Goal: Contribute content: Add original content to the website for others to see

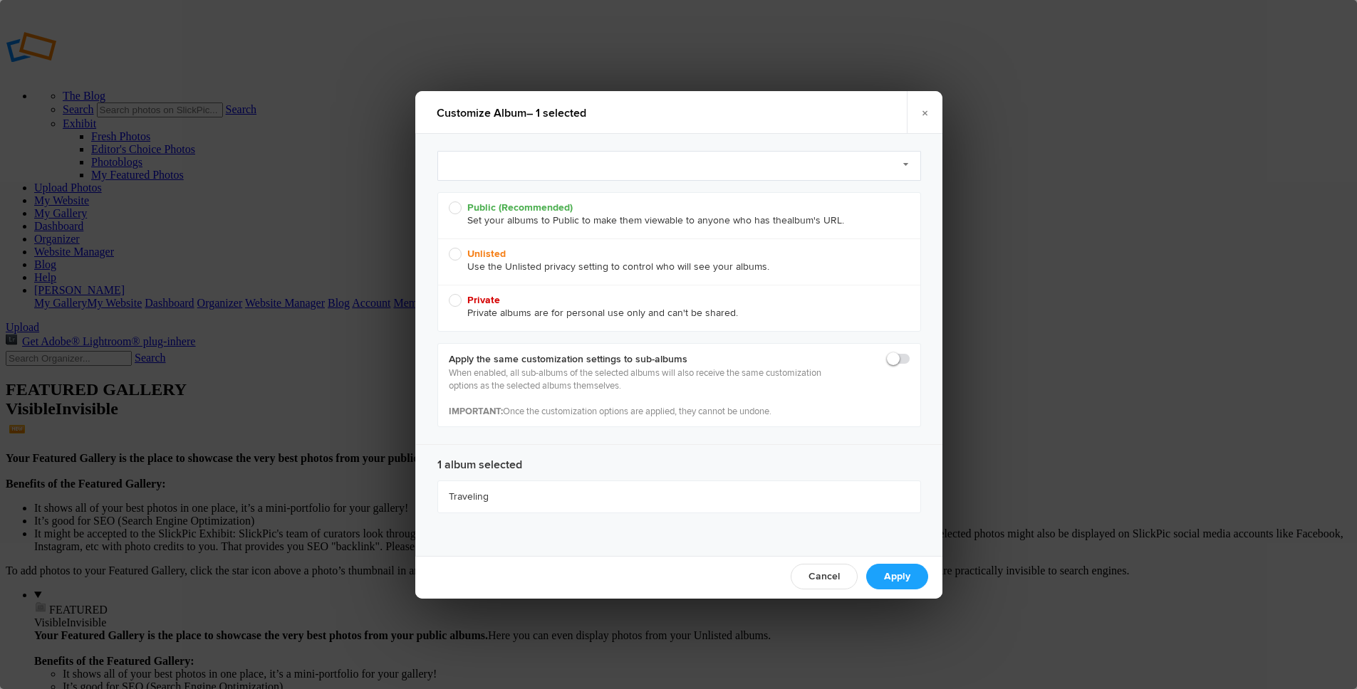
radio input "true"
click at [501, 162] on link "Select Preset to Apply (optional)" at bounding box center [679, 166] width 484 height 30
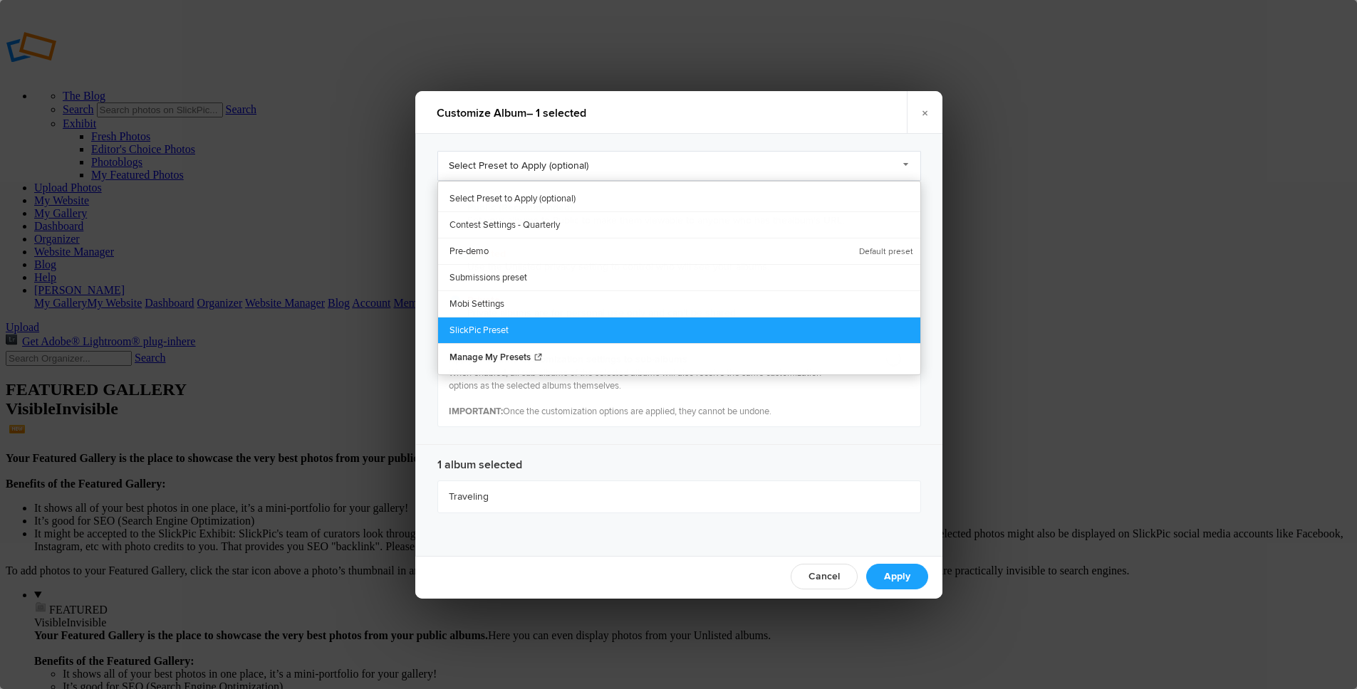
click at [503, 322] on link "SlickPic Preset" at bounding box center [679, 330] width 482 height 26
radio input "true"
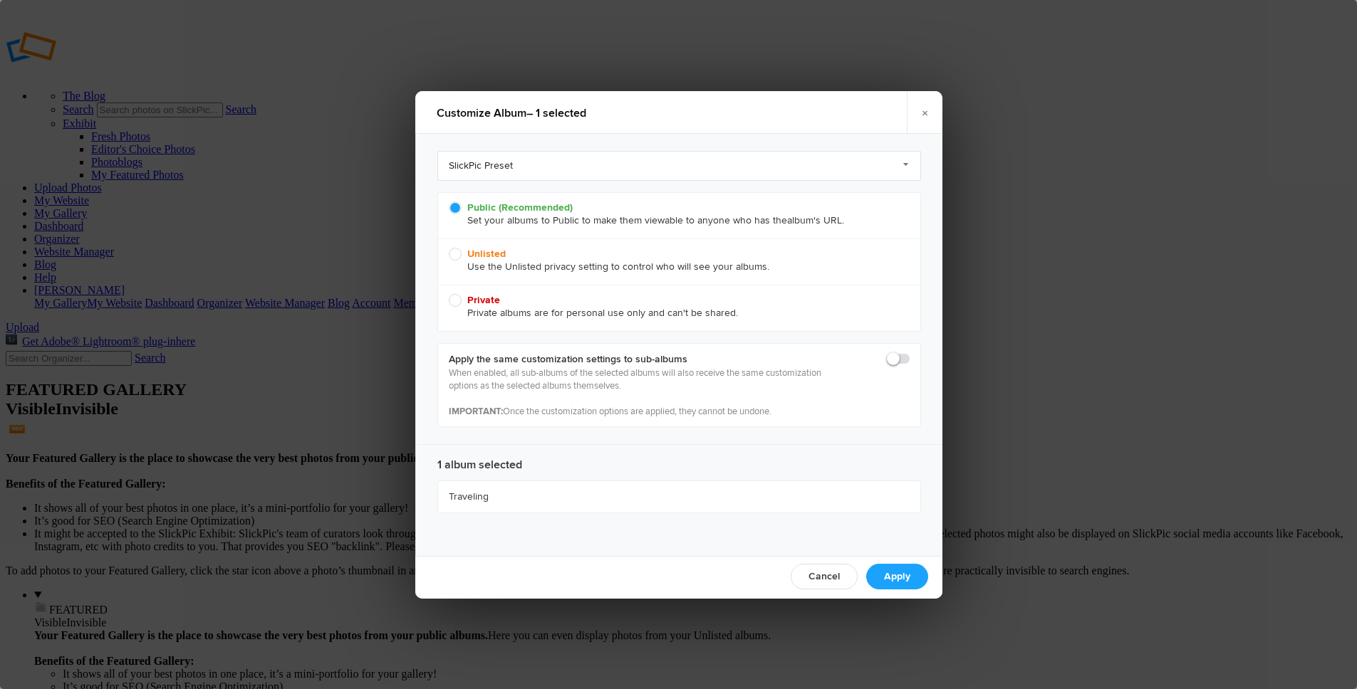
click at [909, 353] on span at bounding box center [909, 353] width 0 height 0
click at [909, 353] on input "checkbox" at bounding box center [909, 352] width 1 height 1
checkbox input "true"
click at [892, 574] on link "Apply" at bounding box center [897, 577] width 62 height 26
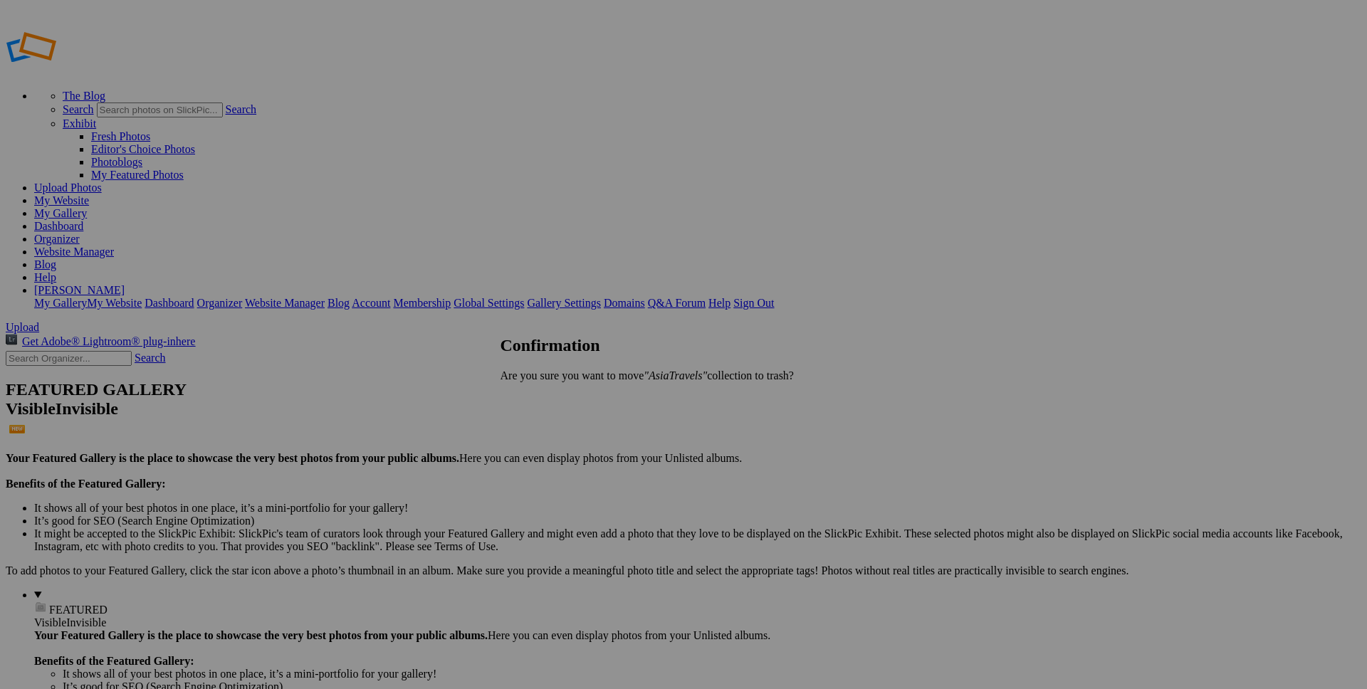
click at [548, 398] on span "Yes" at bounding box center [540, 400] width 16 height 12
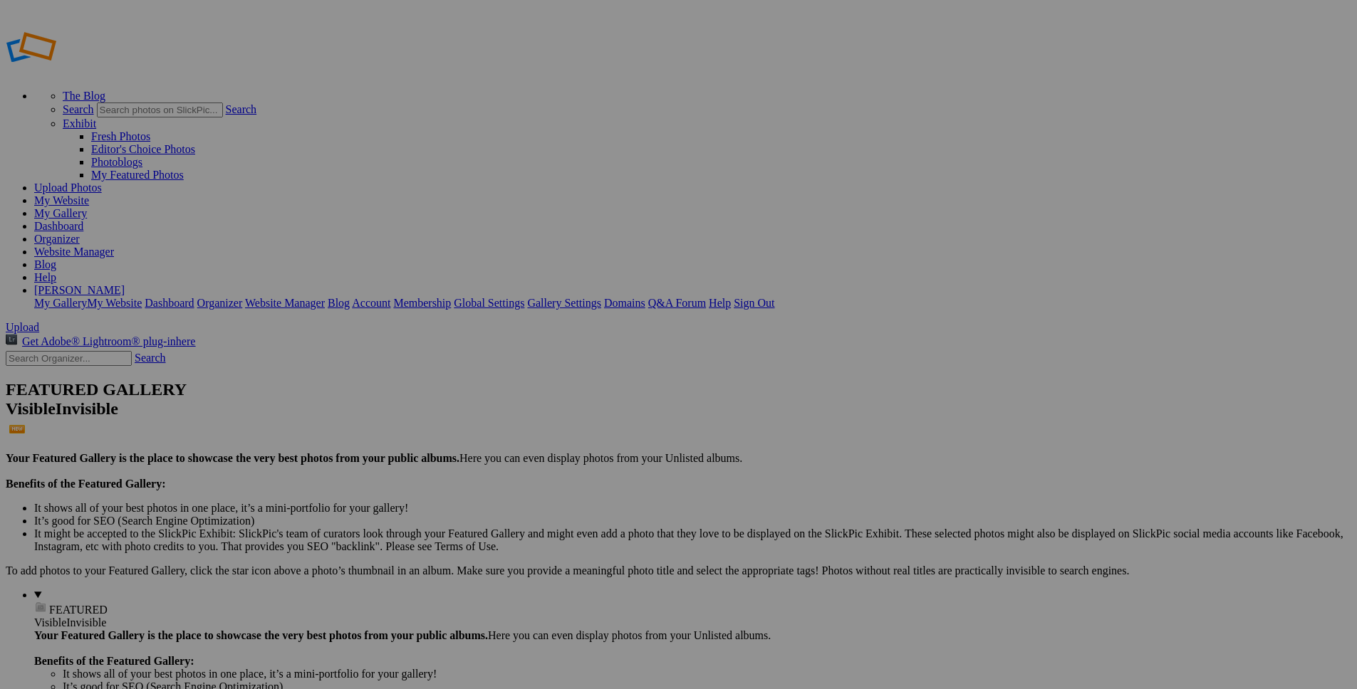
click at [89, 194] on link "My Website" at bounding box center [61, 200] width 55 height 12
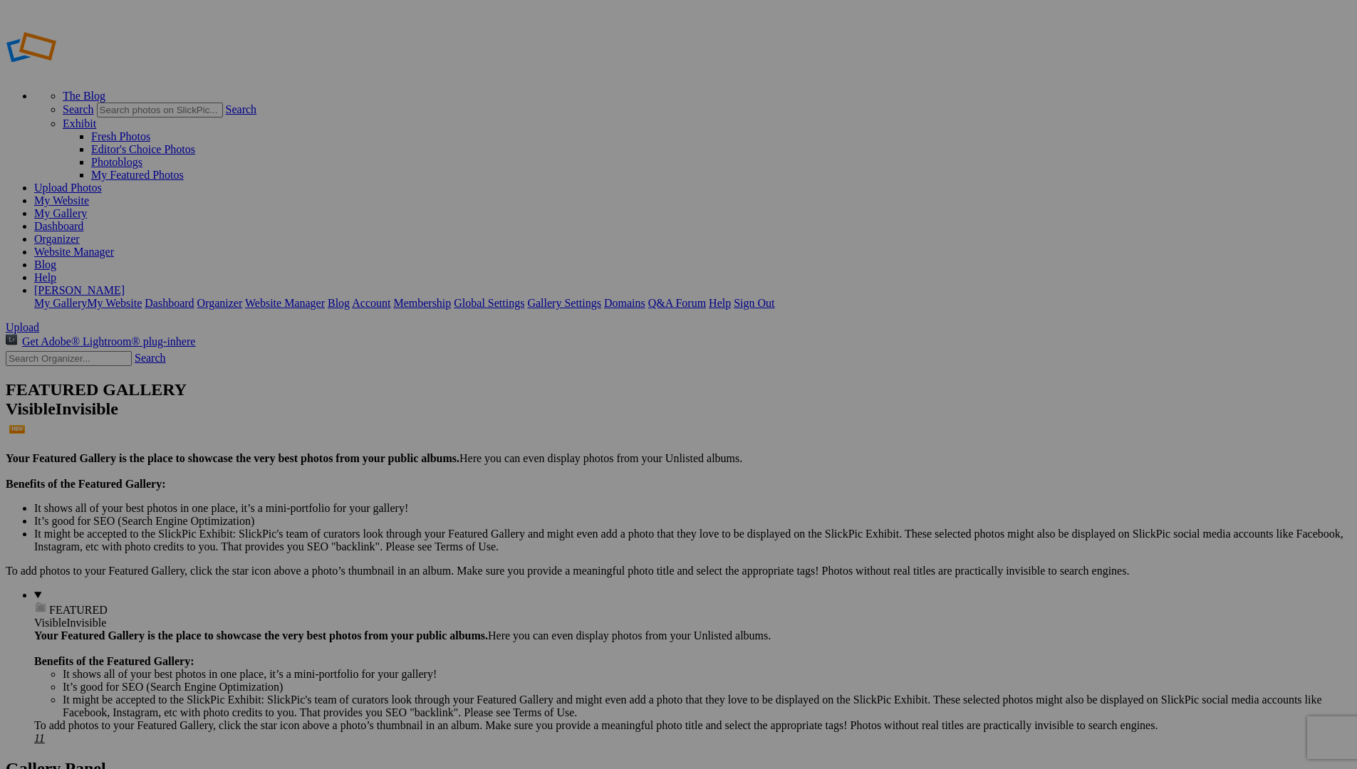
click at [89, 194] on link "My Website" at bounding box center [61, 200] width 55 height 12
click at [114, 246] on link "Website Manager" at bounding box center [74, 252] width 80 height 12
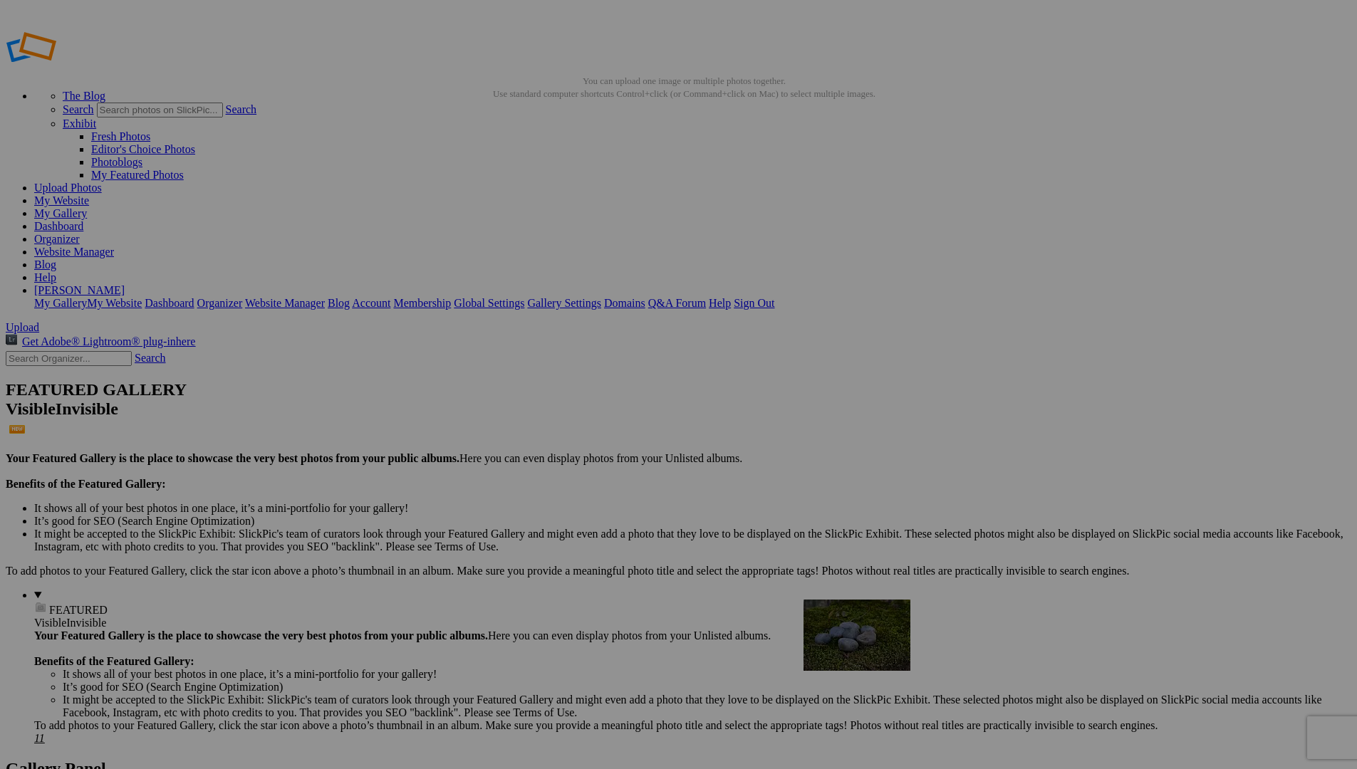
drag, startPoint x: 508, startPoint y: 393, endPoint x: 1009, endPoint y: 703, distance: 589.3
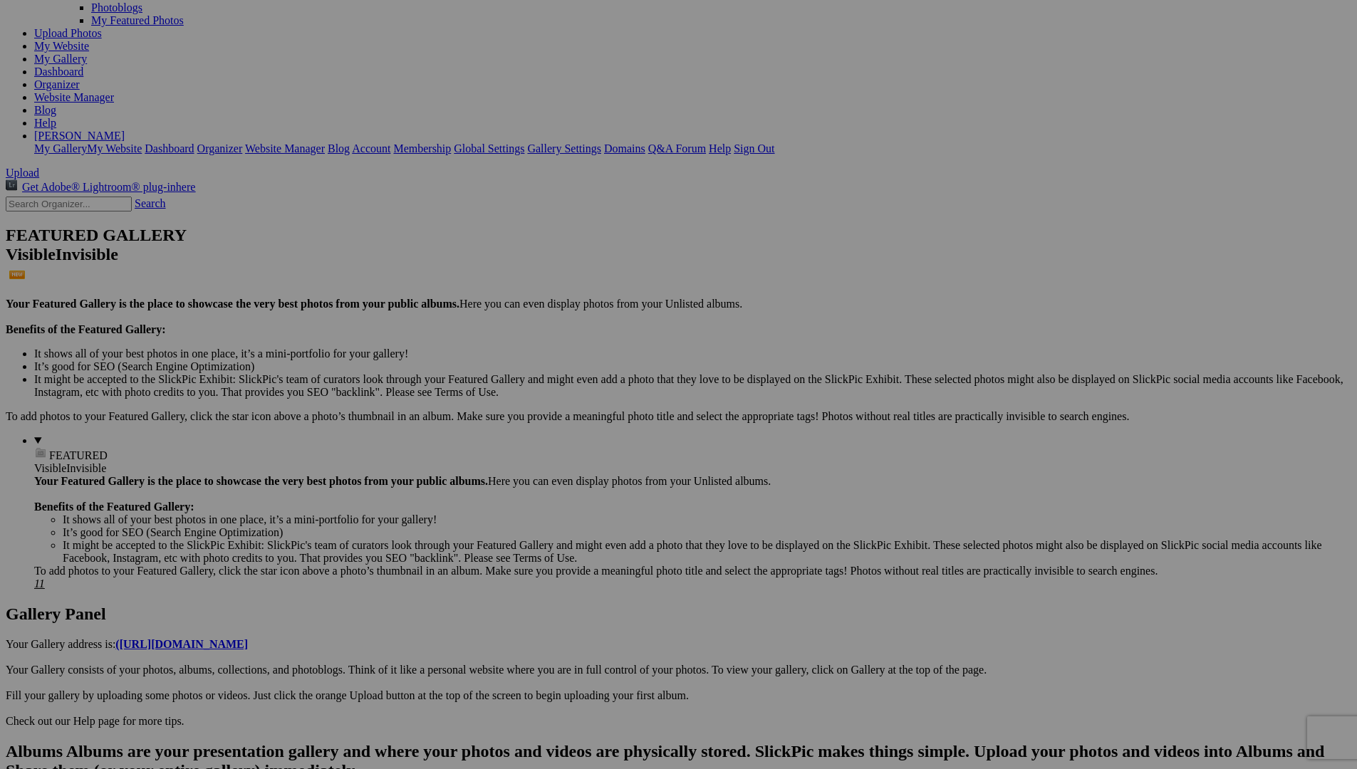
scroll to position [171, 0]
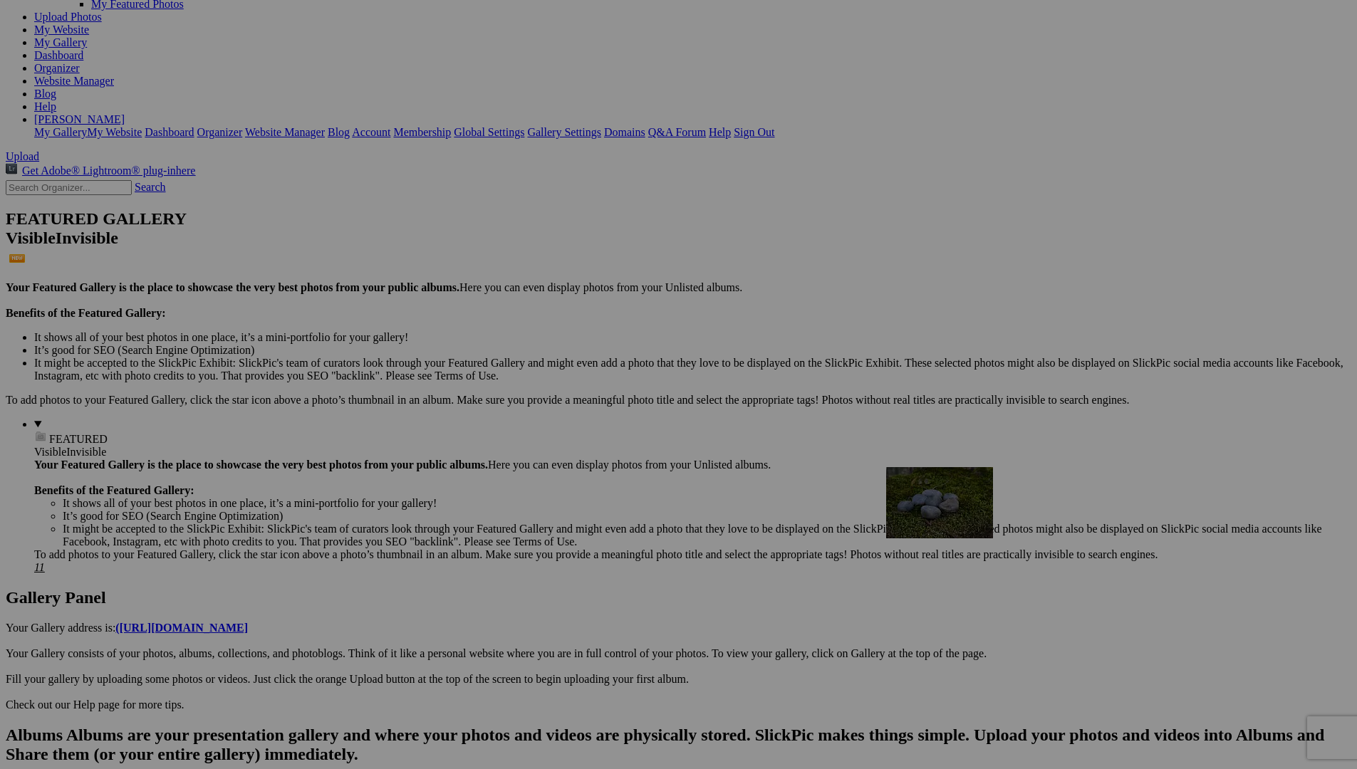
drag, startPoint x: 1028, startPoint y: 428, endPoint x: 1091, endPoint y: 591, distance: 175.0
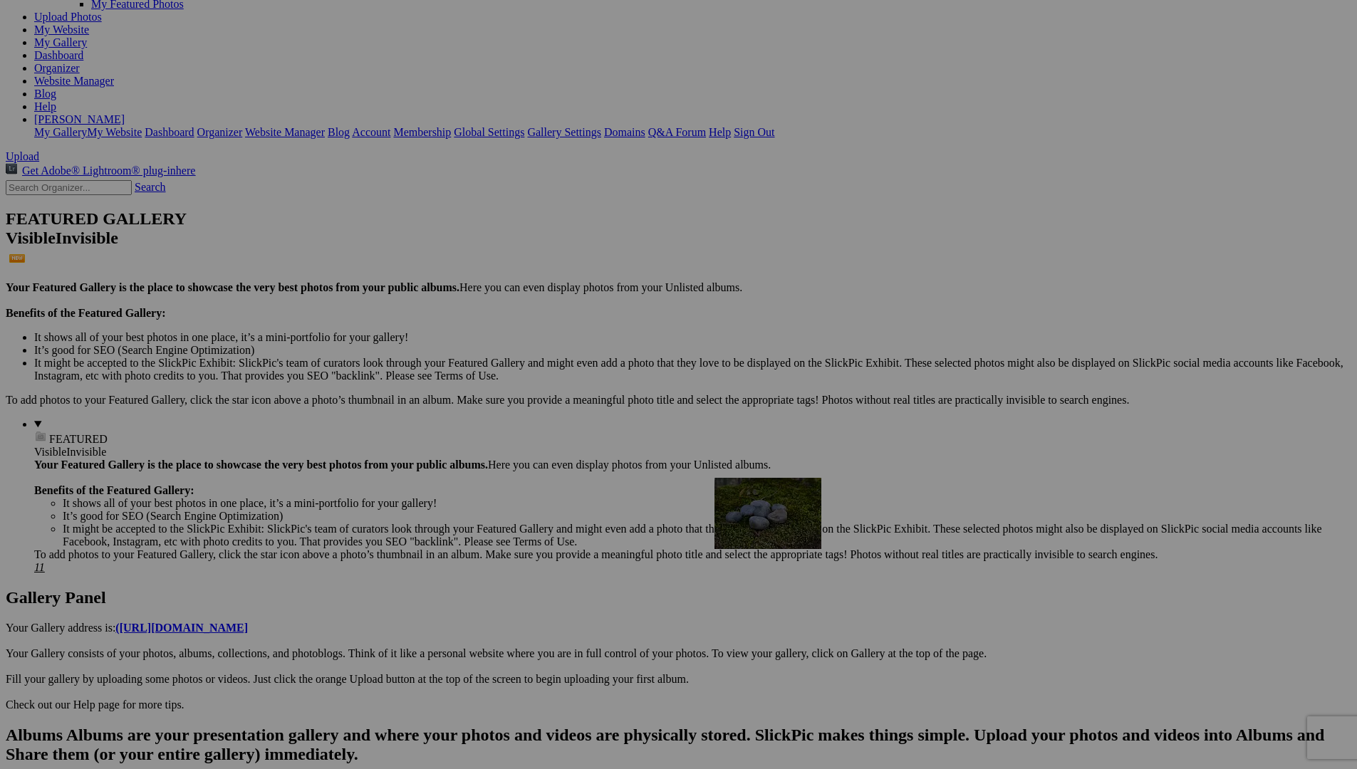
drag, startPoint x: 1020, startPoint y: 429, endPoint x: 919, endPoint y: 602, distance: 200.1
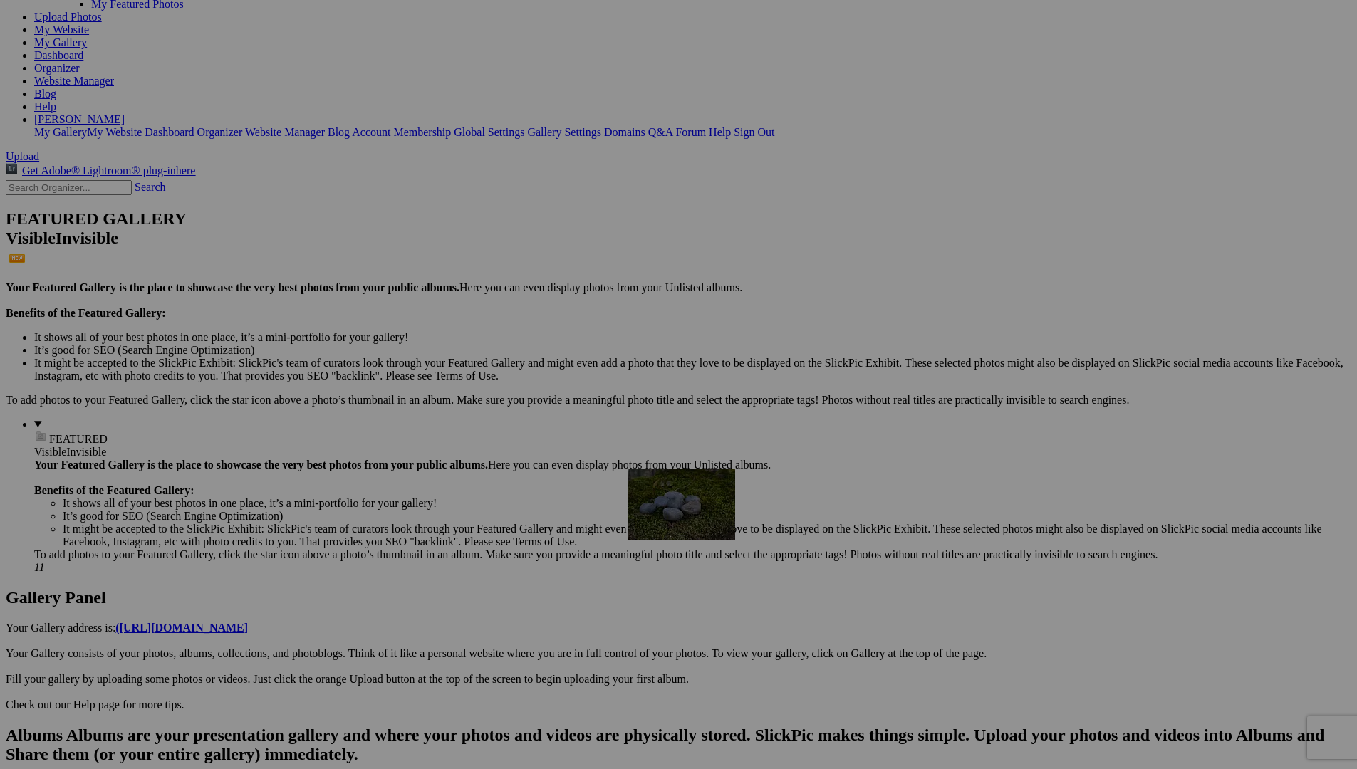
drag, startPoint x: 1023, startPoint y: 431, endPoint x: 833, endPoint y: 593, distance: 249.5
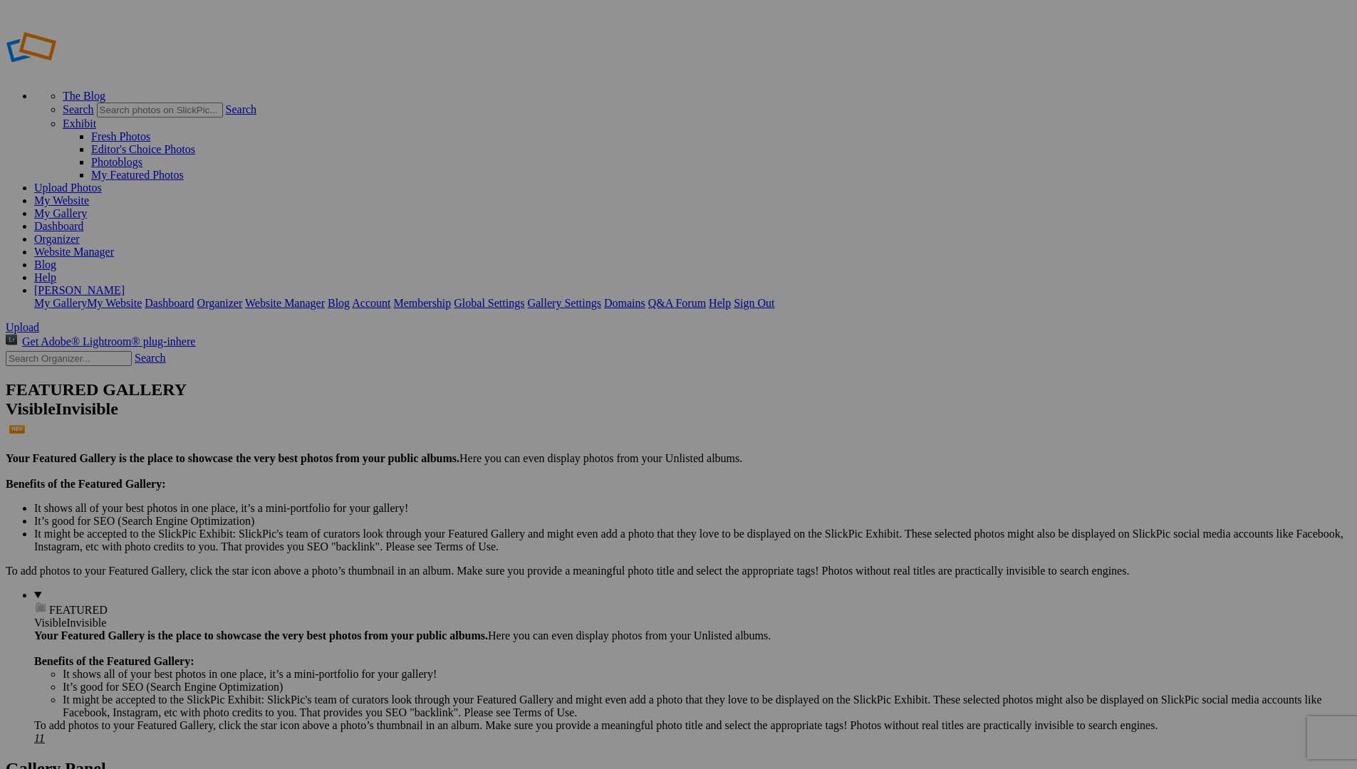
click at [584, 438] on span "Yes" at bounding box center [576, 440] width 16 height 12
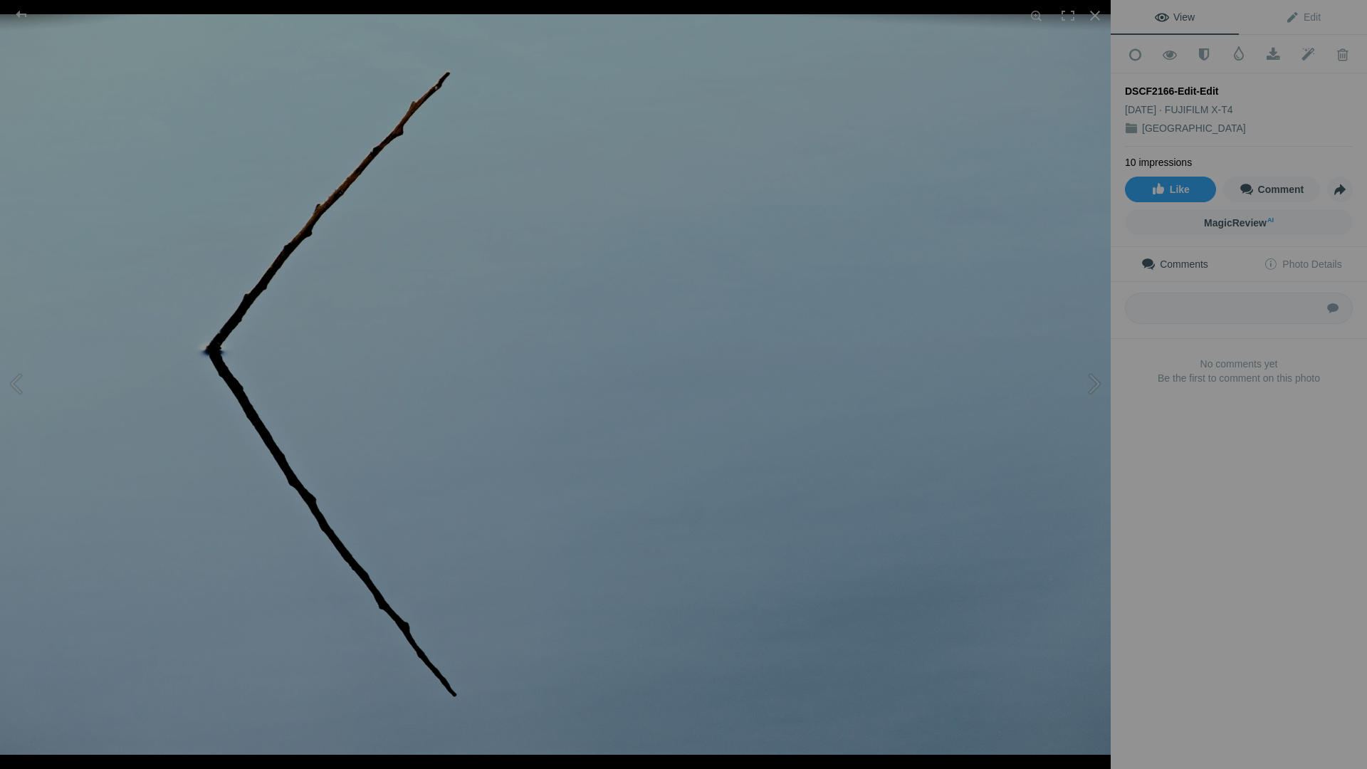
drag, startPoint x: 1126, startPoint y: 83, endPoint x: 1215, endPoint y: 84, distance: 89.0
click at [1215, 84] on div "DSCF2166-Edit-Edit" at bounding box center [1239, 91] width 228 height 14
click at [1211, 563] on div "View Edit Add to Quick Collection Remove from Quick Collection Hide from Public…" at bounding box center [1239, 384] width 256 height 769
click at [1294, 18] on span "Edit" at bounding box center [1303, 16] width 36 height 11
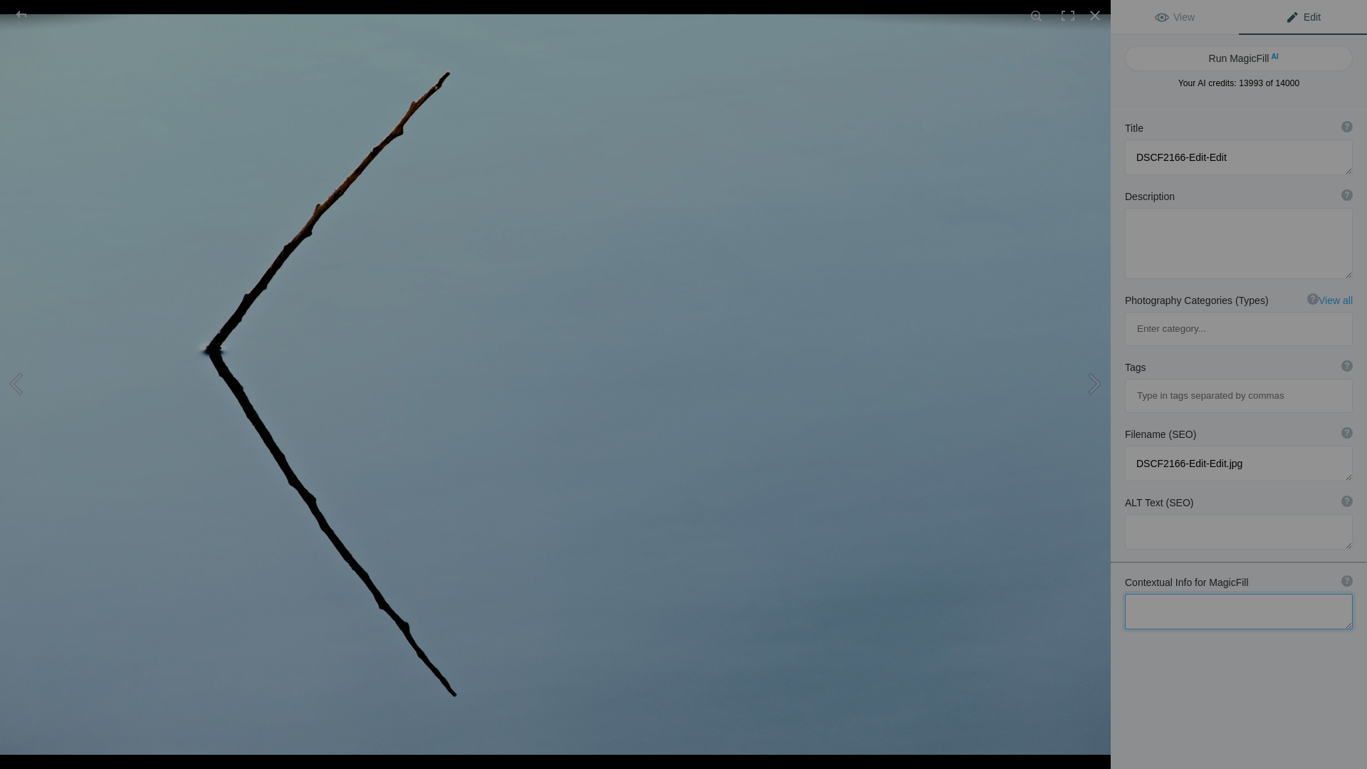
click at [1181, 594] on textarea at bounding box center [1239, 612] width 228 height 36
type textarea "[GEOGRAPHIC_DATA], [US_STATE]"
click at [1229, 659] on div "Title ? Photo title is one of the highest used Search Engine ranking criteria a…" at bounding box center [1239, 491] width 256 height 769
click at [1233, 58] on button "Run MagicFill AI" at bounding box center [1239, 59] width 228 height 26
type textarea "Serene Reflection of a Stick in [GEOGRAPHIC_DATA], [US_STATE]"
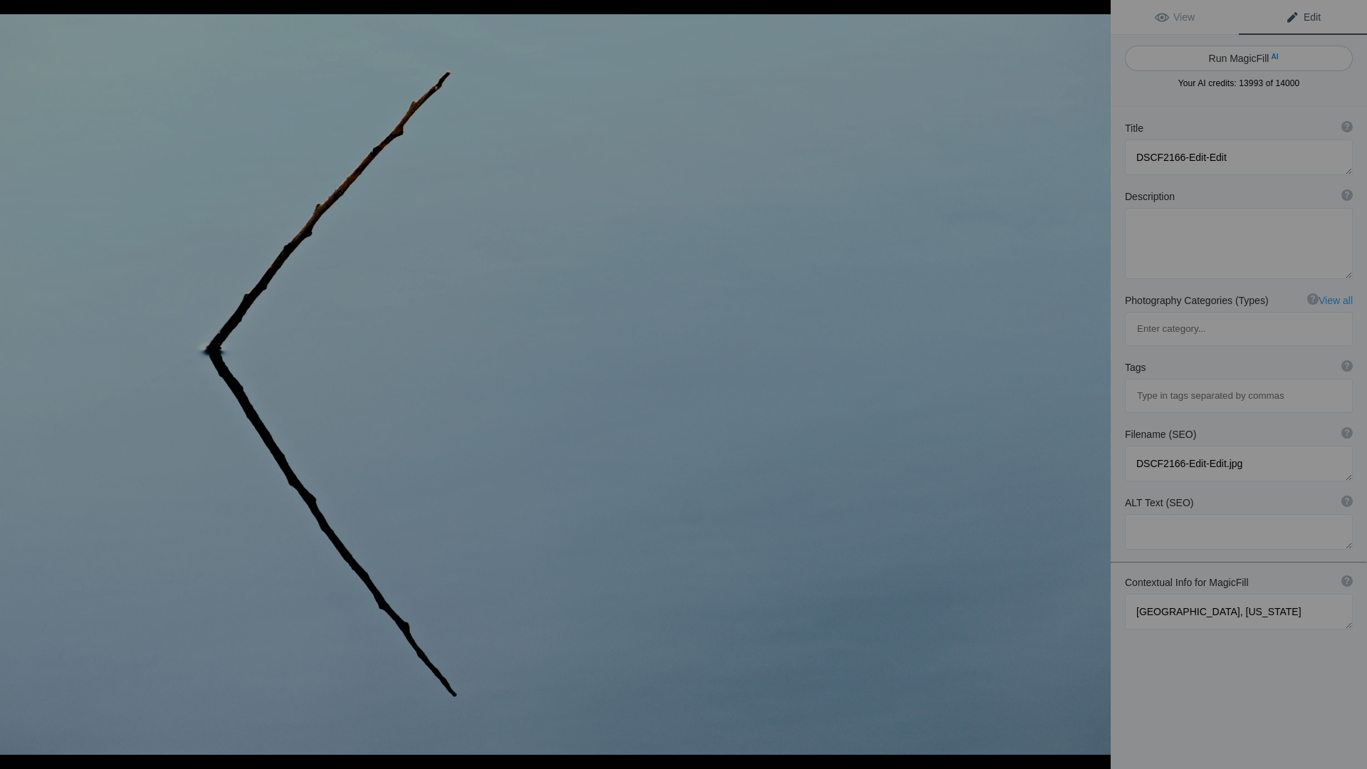
type textarea "This tranquil image captures the delicate reflection of a solitary stick restin…"
type textarea "serene-reflection-stick-[GEOGRAPHIC_DATA]-[US_STATE][GEOGRAPHIC_DATA]jpg"
type textarea "A stick partially submerged in calm water, reflecting its shape against a soft …"
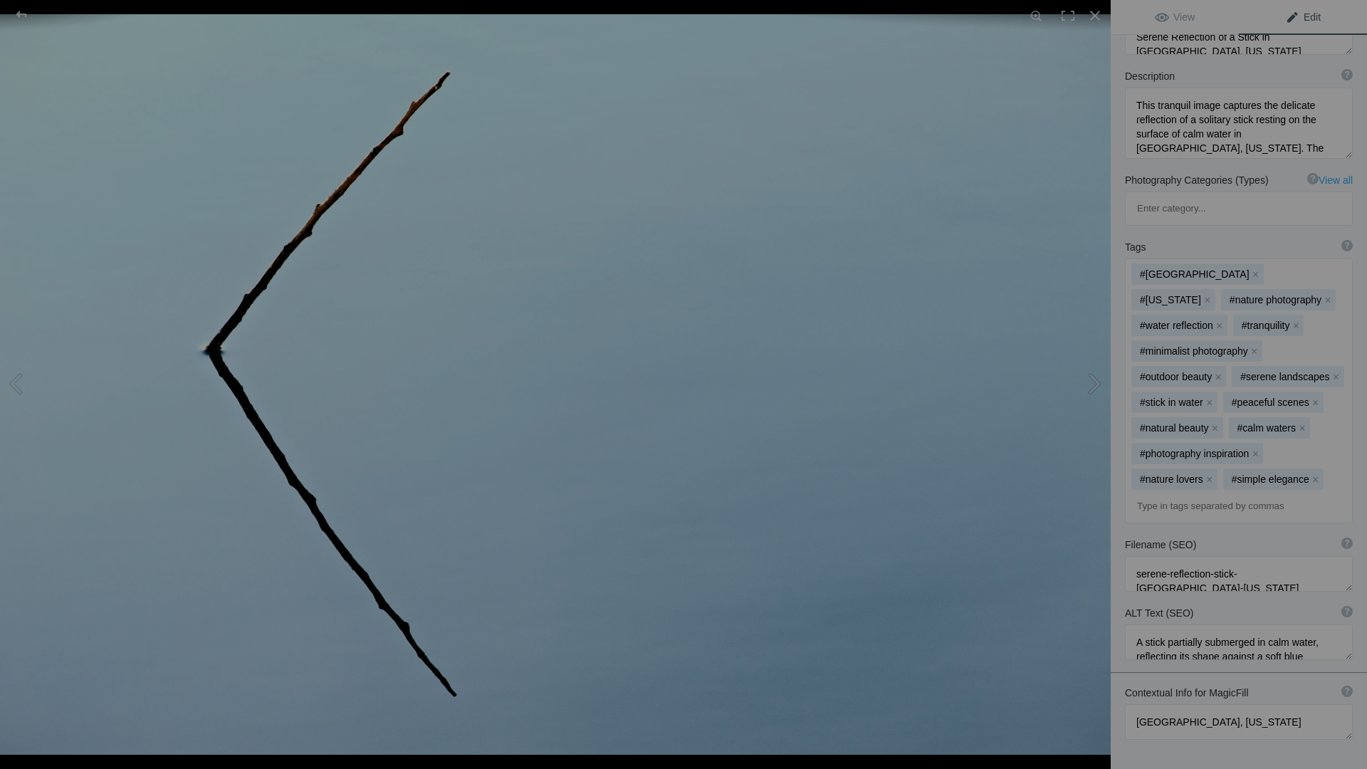
scroll to position [177, 0]
drag, startPoint x: 1338, startPoint y: 545, endPoint x: 1339, endPoint y: 572, distance: 27.1
click at [1340, 575] on textarea at bounding box center [1239, 587] width 228 height 65
drag, startPoint x: 1337, startPoint y: 642, endPoint x: 1334, endPoint y: 688, distance: 46.4
click at [1334, 688] on textarea at bounding box center [1239, 694] width 228 height 82
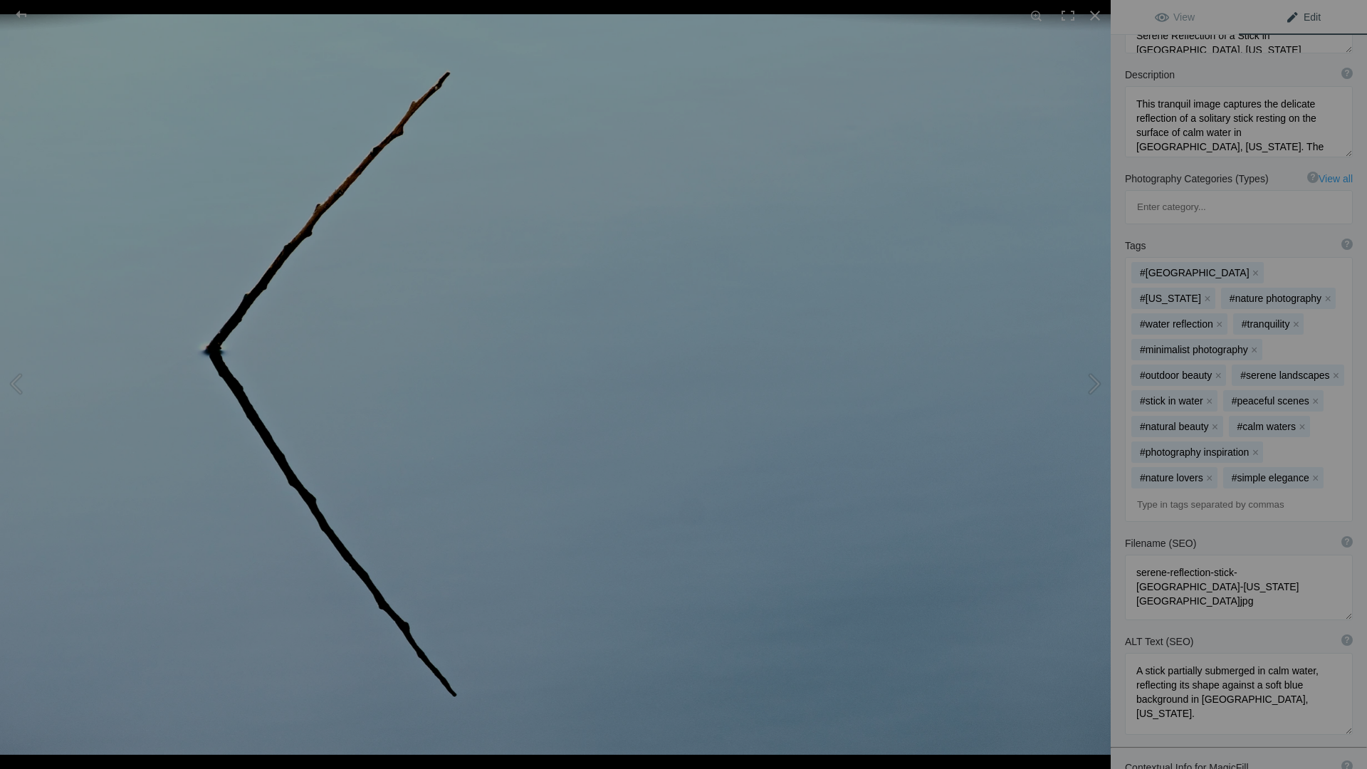
scroll to position [194, 0]
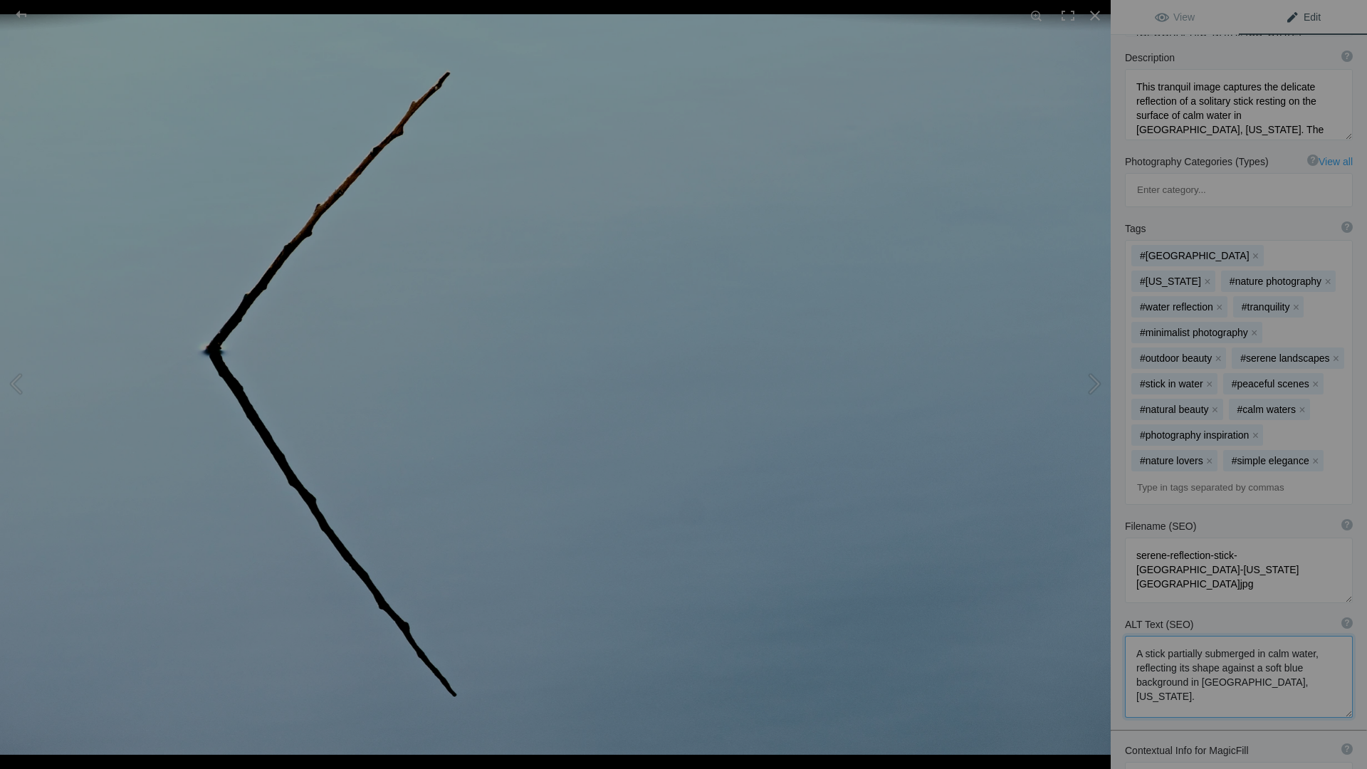
drag, startPoint x: 1275, startPoint y: 642, endPoint x: 1136, endPoint y: 615, distance: 141.6
click at [1136, 636] on textarea at bounding box center [1239, 677] width 228 height 82
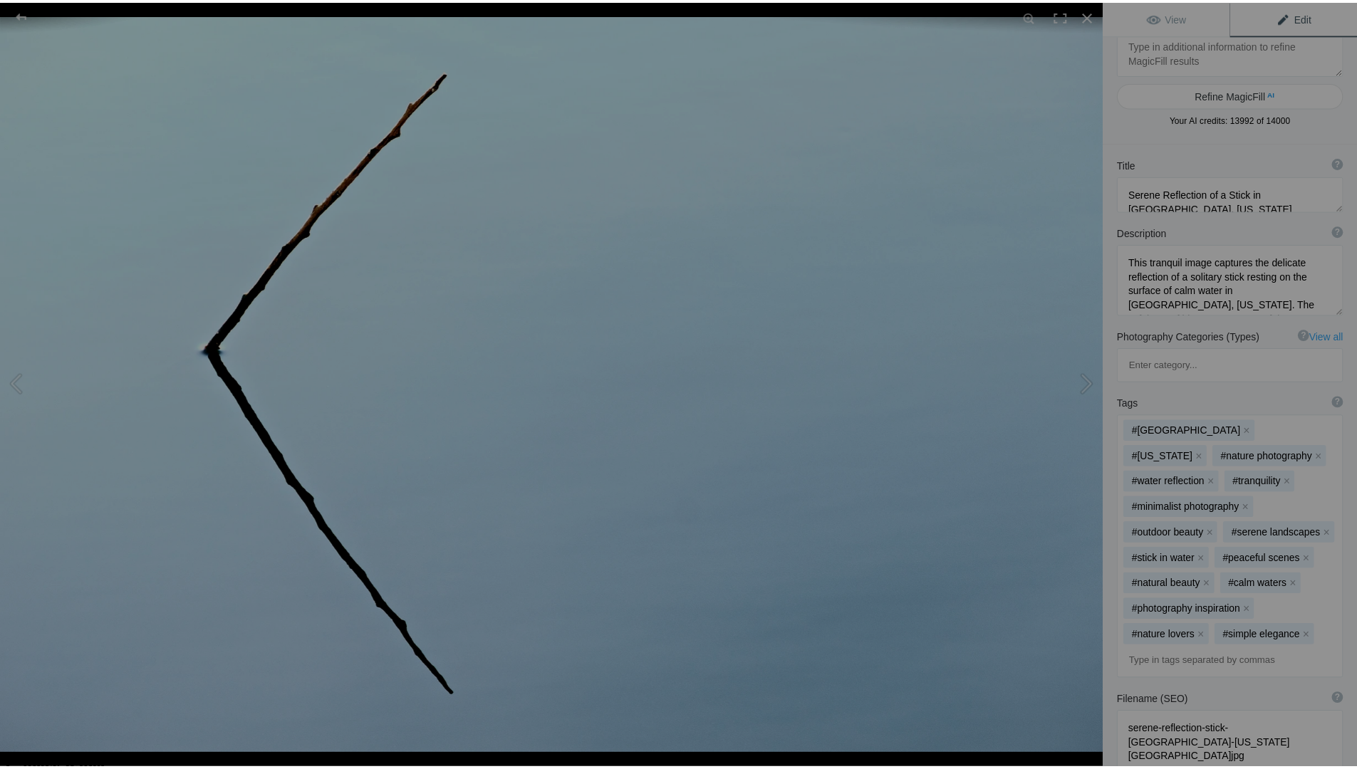
scroll to position [0, 0]
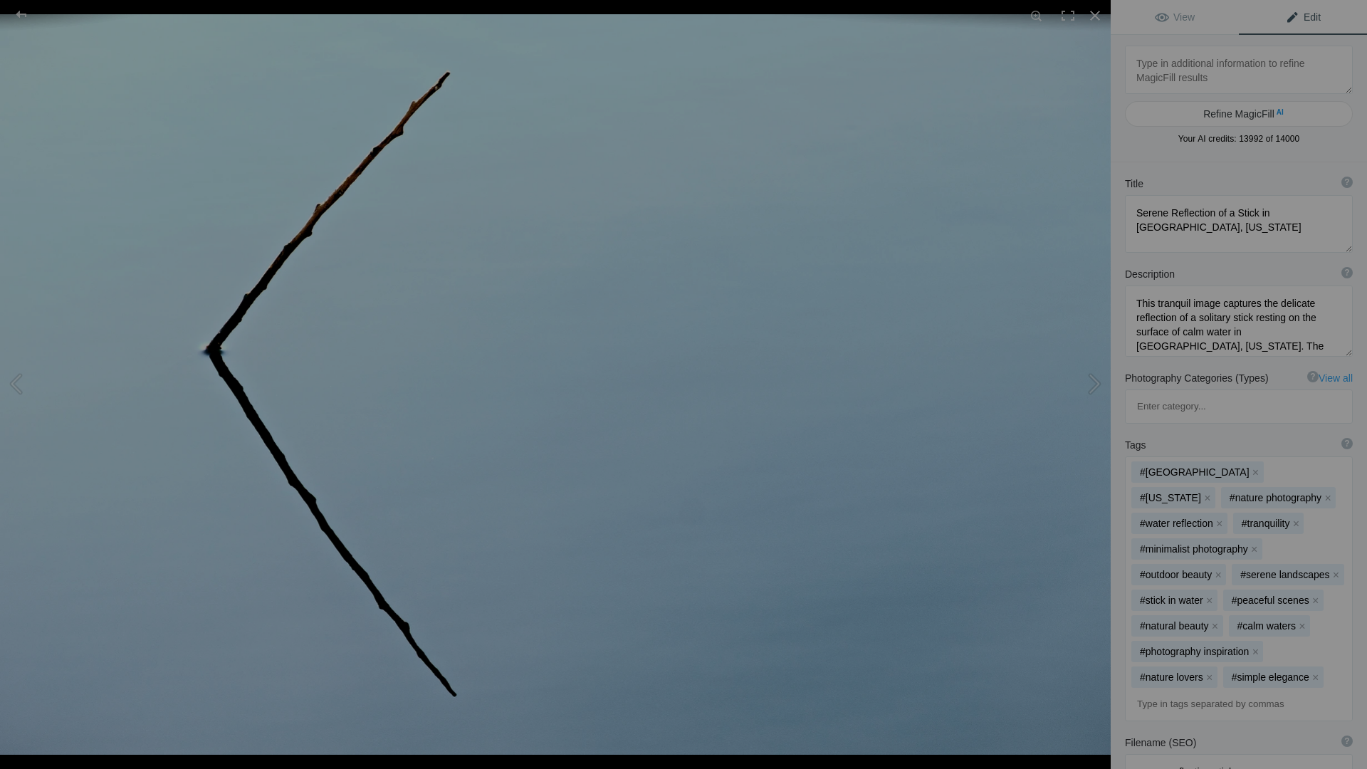
drag, startPoint x: 1337, startPoint y: 224, endPoint x: 1332, endPoint y: 247, distance: 23.2
click at [1332, 247] on textarea at bounding box center [1239, 224] width 228 height 58
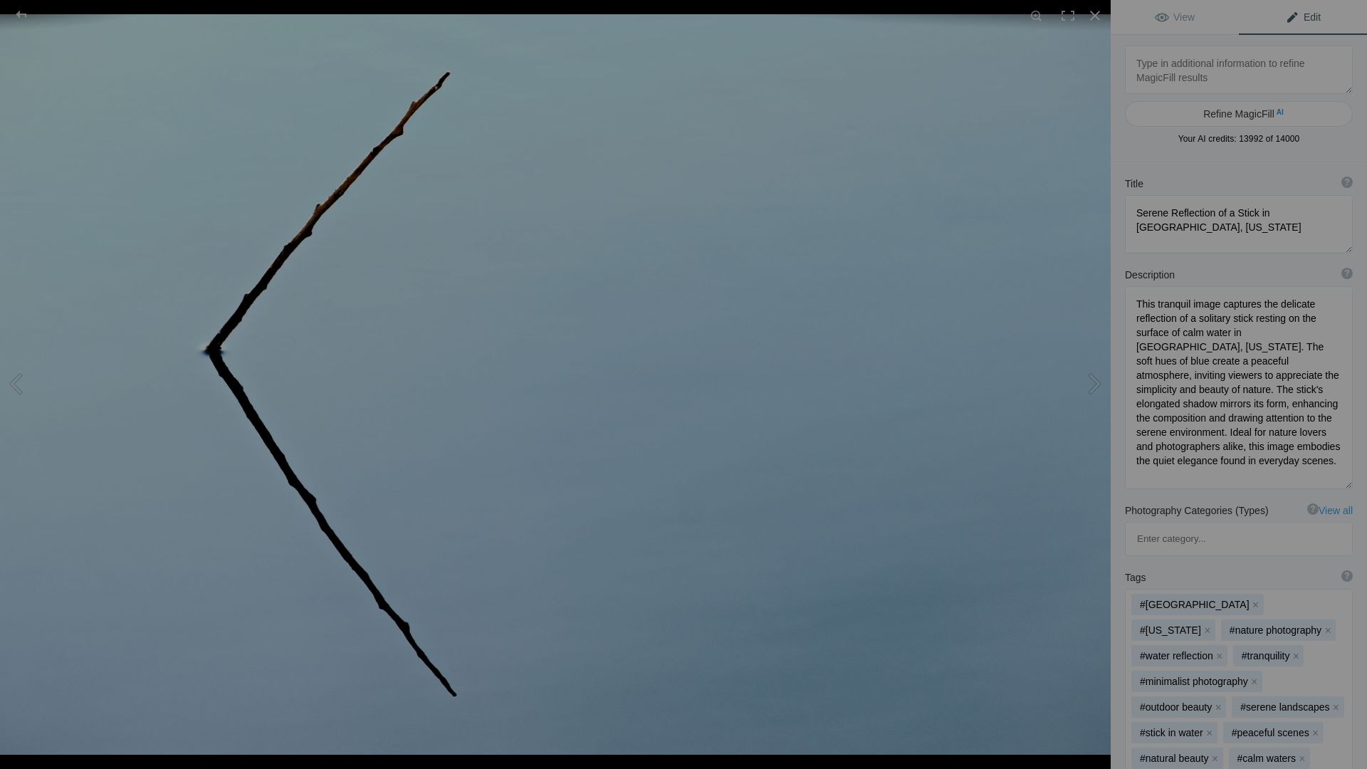
drag, startPoint x: 1339, startPoint y: 353, endPoint x: 1340, endPoint y: 485, distance: 131.7
click at [1340, 485] on textarea at bounding box center [1239, 387] width 228 height 203
click at [1095, 18] on div at bounding box center [1095, 15] width 31 height 31
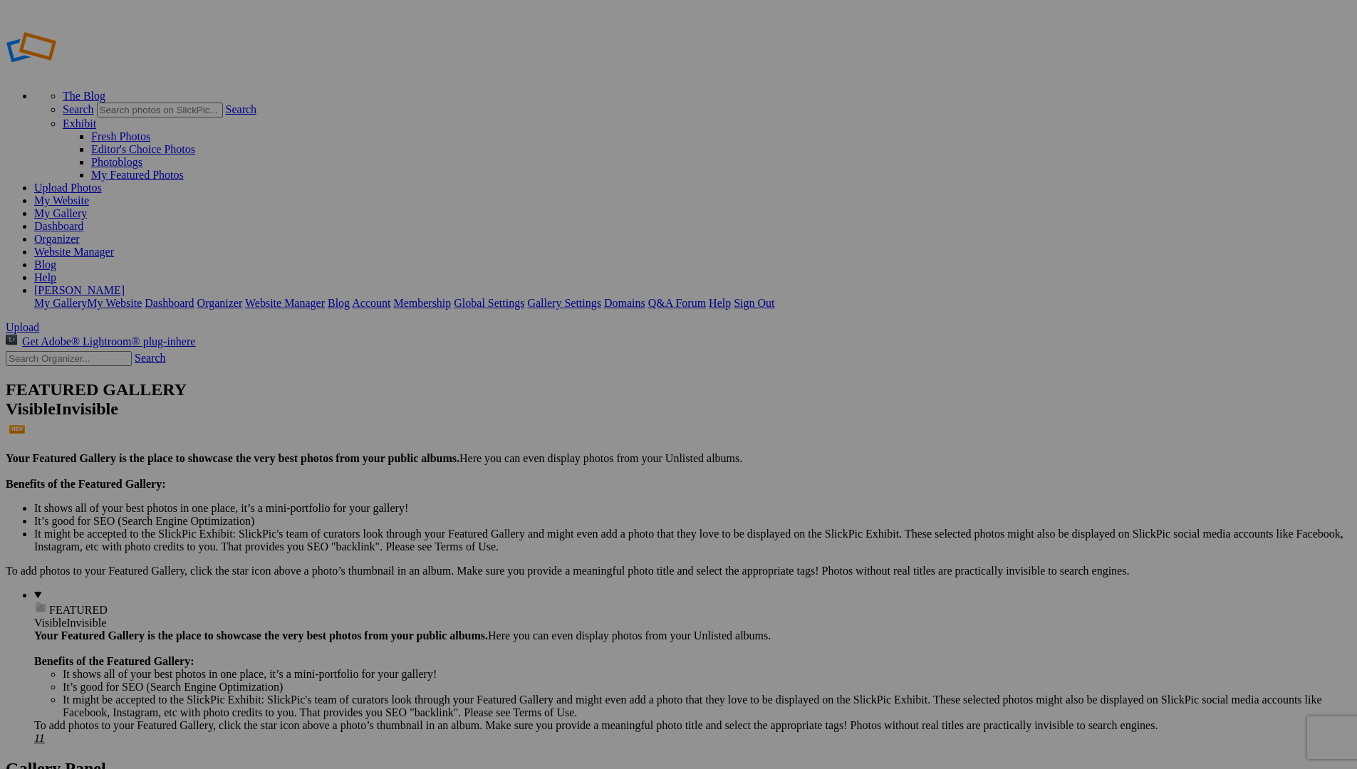
click at [114, 246] on link "Website Manager" at bounding box center [74, 252] width 80 height 12
